Goal: Communication & Community: Answer question/provide support

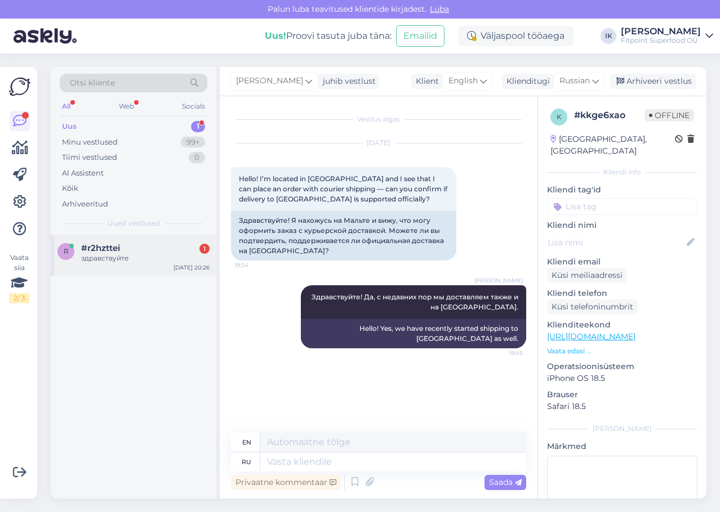
click at [164, 247] on div "#r2hzttei 1" at bounding box center [145, 248] width 128 height 10
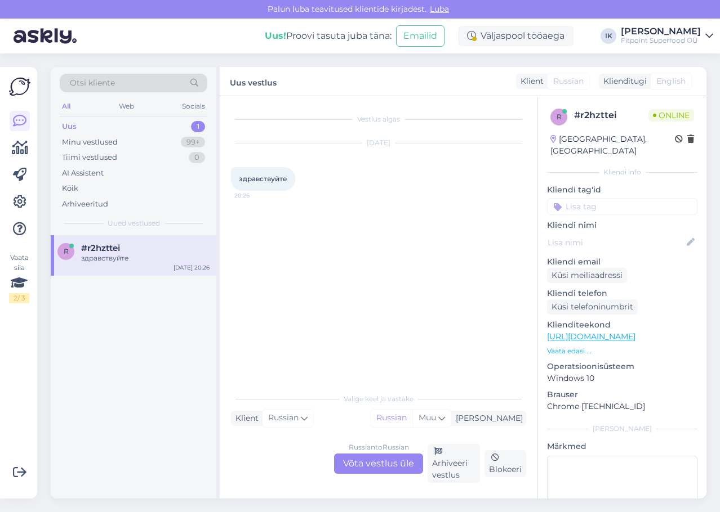
click at [359, 462] on div "Russian to Russian Võta vestlus üle" at bounding box center [378, 464] width 89 height 20
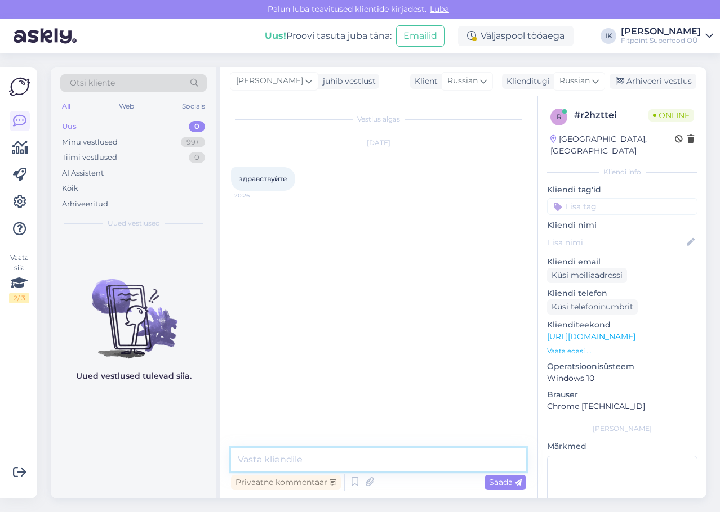
drag, startPoint x: 350, startPoint y: 458, endPoint x: 347, endPoint y: 464, distance: 6.6
click at [348, 463] on textarea at bounding box center [378, 460] width 295 height 24
type textarea "Здравствуйте!"
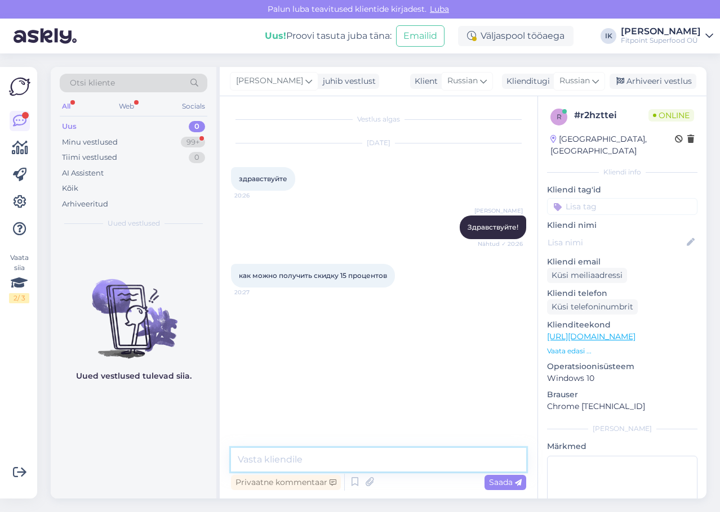
click at [387, 457] on textarea at bounding box center [378, 460] width 295 height 24
paste textarea "Здравствуйте! 👋 Чтобы получить скидку, нужно: Зайти в наш интернет-магазин 👉 [U…"
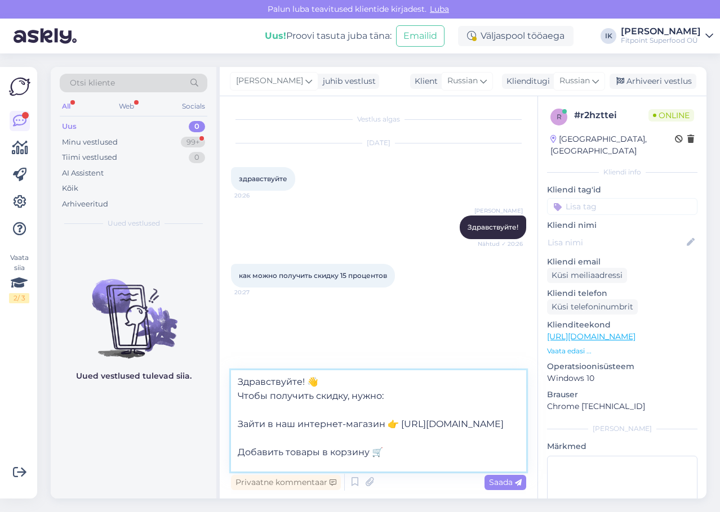
drag, startPoint x: 364, startPoint y: 383, endPoint x: 166, endPoint y: 374, distance: 198.9
click at [166, 374] on div "Otsi kliente All Web Socials Uus 0 Minu vestlused 99+ Tiimi vestlused 0 AI Assi…" at bounding box center [378, 283] width 655 height 432
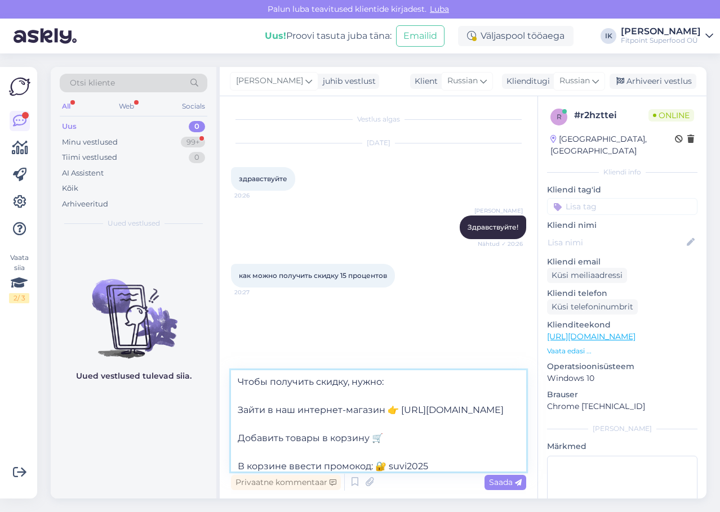
click at [304, 406] on textarea "Чтобы получить скидку, нужно: Зайти в наш интернет-магазин 👉 [URL][DOMAIN_NAME]…" at bounding box center [378, 420] width 295 height 101
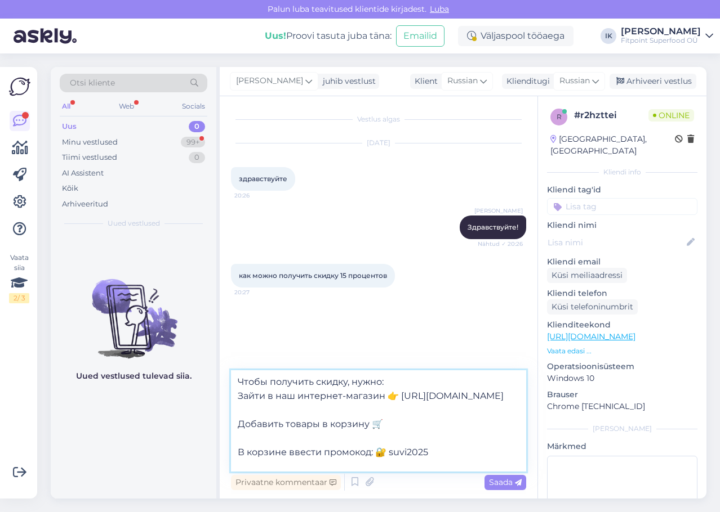
drag, startPoint x: 486, startPoint y: 409, endPoint x: 215, endPoint y: 409, distance: 271.4
click at [215, 409] on div "Otsi kliente All Web Socials Uus 0 Minu vestlused 99+ Tiimi vestlused 0 AI Assi…" at bounding box center [378, 283] width 655 height 432
click at [274, 420] on textarea "Чтобы получить скидку, нужно: Добавить товары в корзину 🛒 В корзине ввести пром…" at bounding box center [378, 420] width 295 height 101
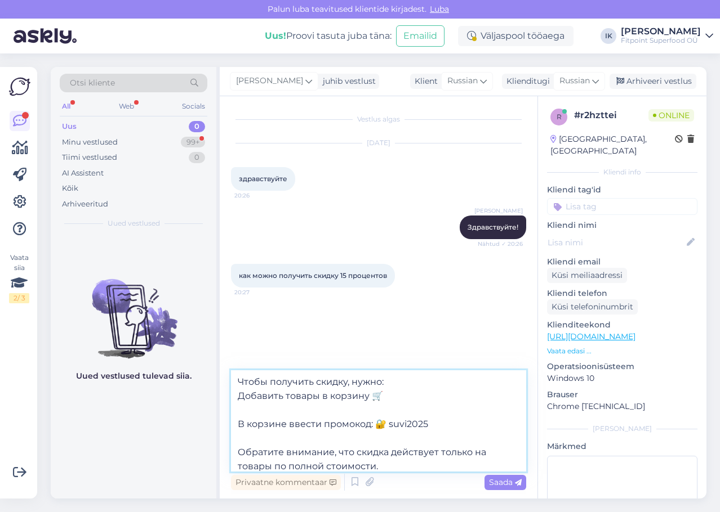
drag, startPoint x: 391, startPoint y: 413, endPoint x: 372, endPoint y: 409, distance: 19.4
click at [372, 409] on textarea "Чтобы получить скидку, нужно: Добавить товары в корзину 🛒 В корзине ввести пром…" at bounding box center [378, 420] width 295 height 101
click at [359, 431] on textarea "Чтобы получить скидку, нужно: Добавить товары в корзину В корзине ввести промок…" at bounding box center [378, 420] width 295 height 101
click at [363, 423] on textarea "Чтобы получить скидку, нужно: Добавить товары в корзину В корзине ввести промок…" at bounding box center [378, 420] width 295 height 101
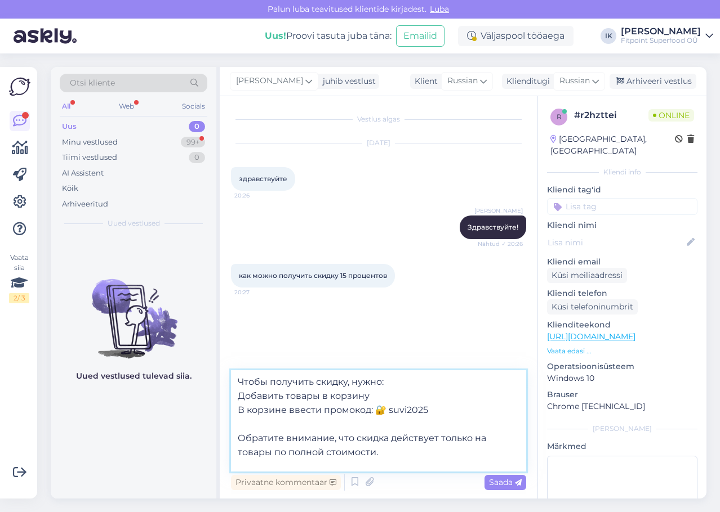
click at [385, 427] on textarea "Чтобы получить скидку, нужно: Добавить товары в корзину В корзине ввести промок…" at bounding box center [378, 420] width 295 height 101
click at [312, 439] on textarea "Чтобы получить скидку, нужно: Добавить товары в корзину В корзине ввести промок…" at bounding box center [378, 420] width 295 height 101
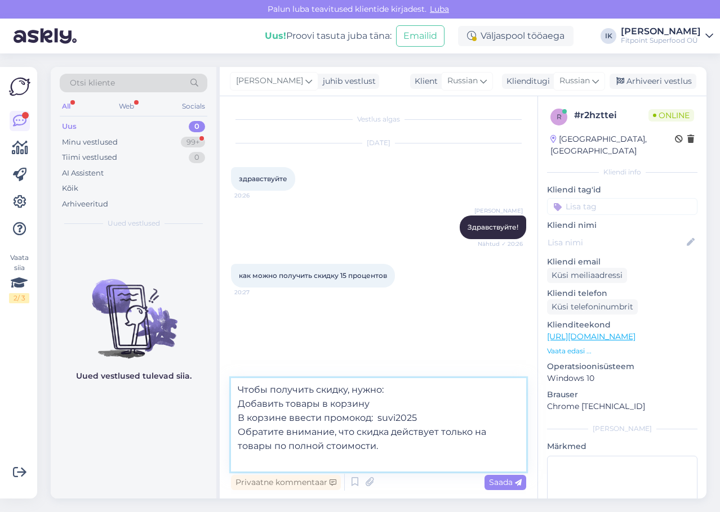
click at [240, 404] on textarea "Чтобы получить скидку, нужно: Добавить товары в корзину В корзине ввести промок…" at bounding box center [378, 424] width 295 height 93
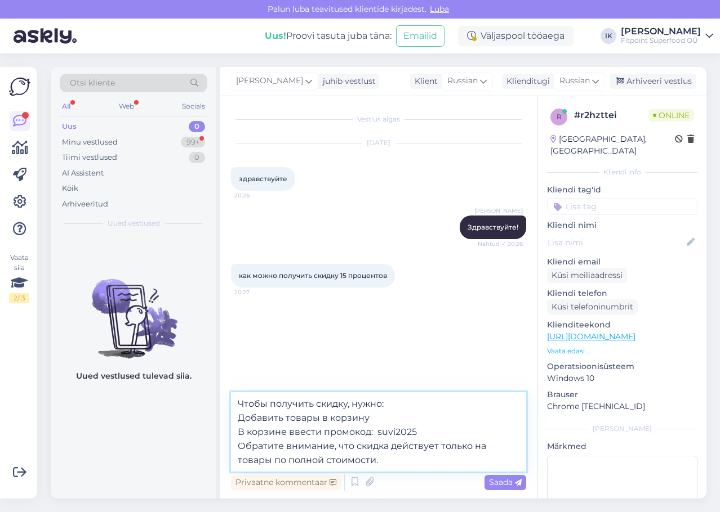
click at [430, 433] on textarea "Чтобы получить скидку, нужно: Добавить товары в корзину В корзине ввести промок…" at bounding box center [378, 431] width 295 height 79
type textarea "Чтобы получить скидку, нужно: Добавить товары в корзину В корзине ввести промок…"
click at [499, 479] on span "Saada" at bounding box center [505, 482] width 33 height 10
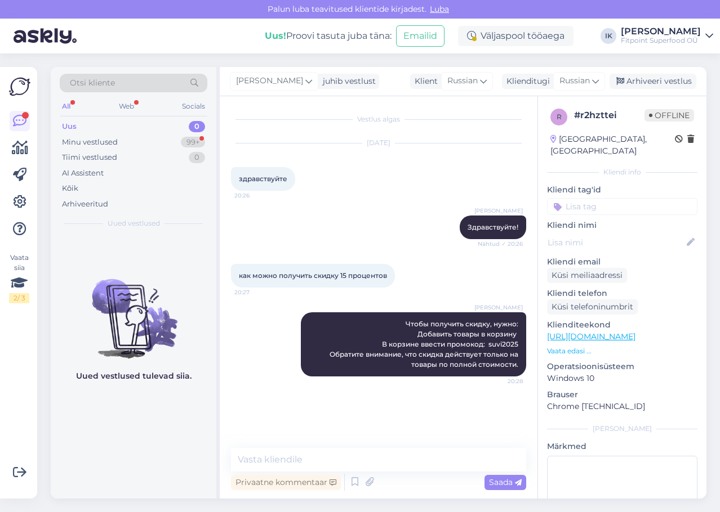
click at [442, 297] on div "как можно получить скидку 15 процентов 20:27" at bounding box center [378, 276] width 295 height 48
click at [182, 142] on div "99+" at bounding box center [193, 142] width 24 height 11
